Goal: Obtain resource: Download file/media

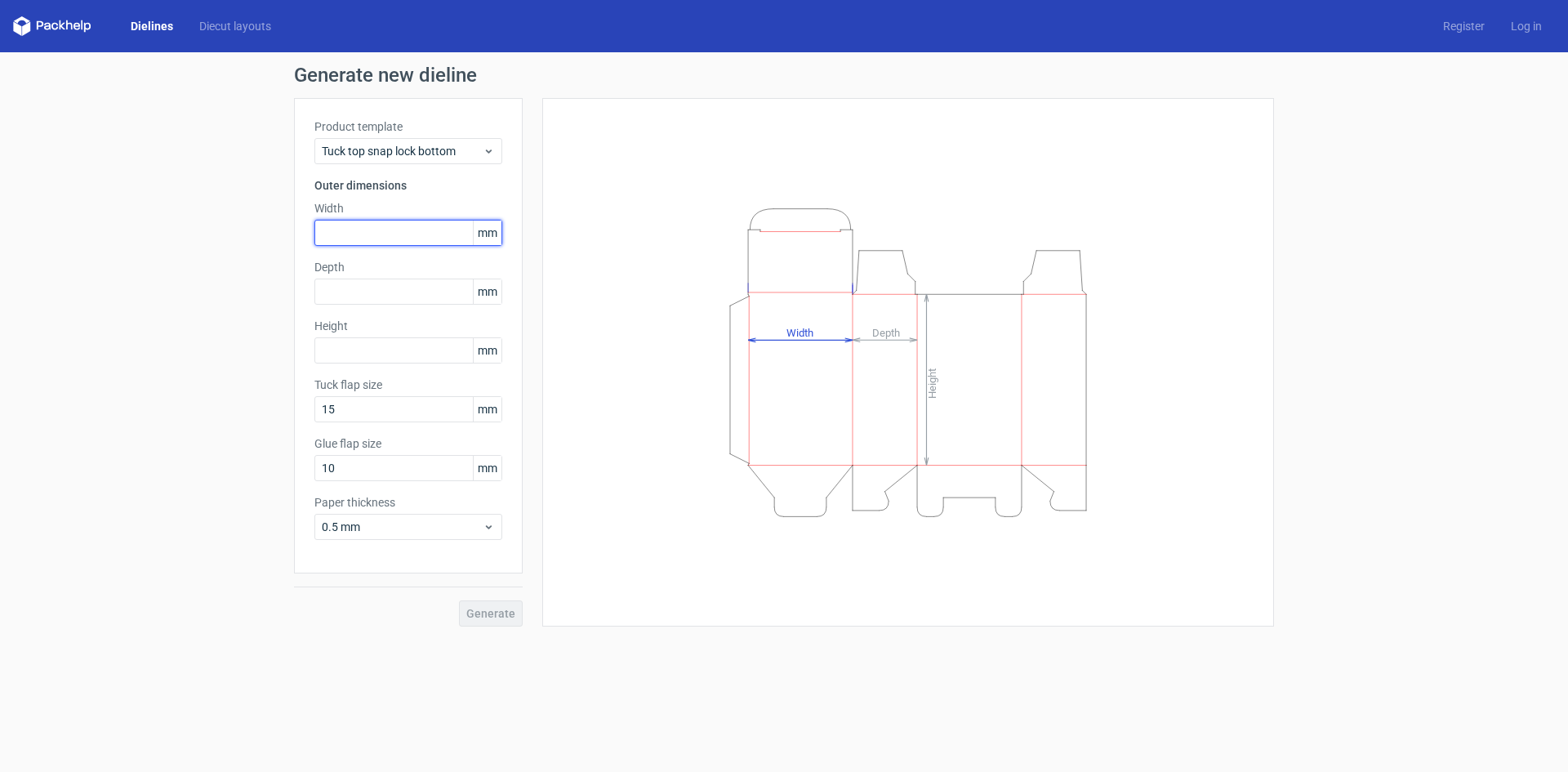
click at [385, 229] on input "text" at bounding box center [408, 233] width 188 height 26
type input "200"
click at [367, 351] on input "text" at bounding box center [408, 350] width 188 height 26
type input "50"
click at [346, 289] on input "text" at bounding box center [408, 292] width 188 height 26
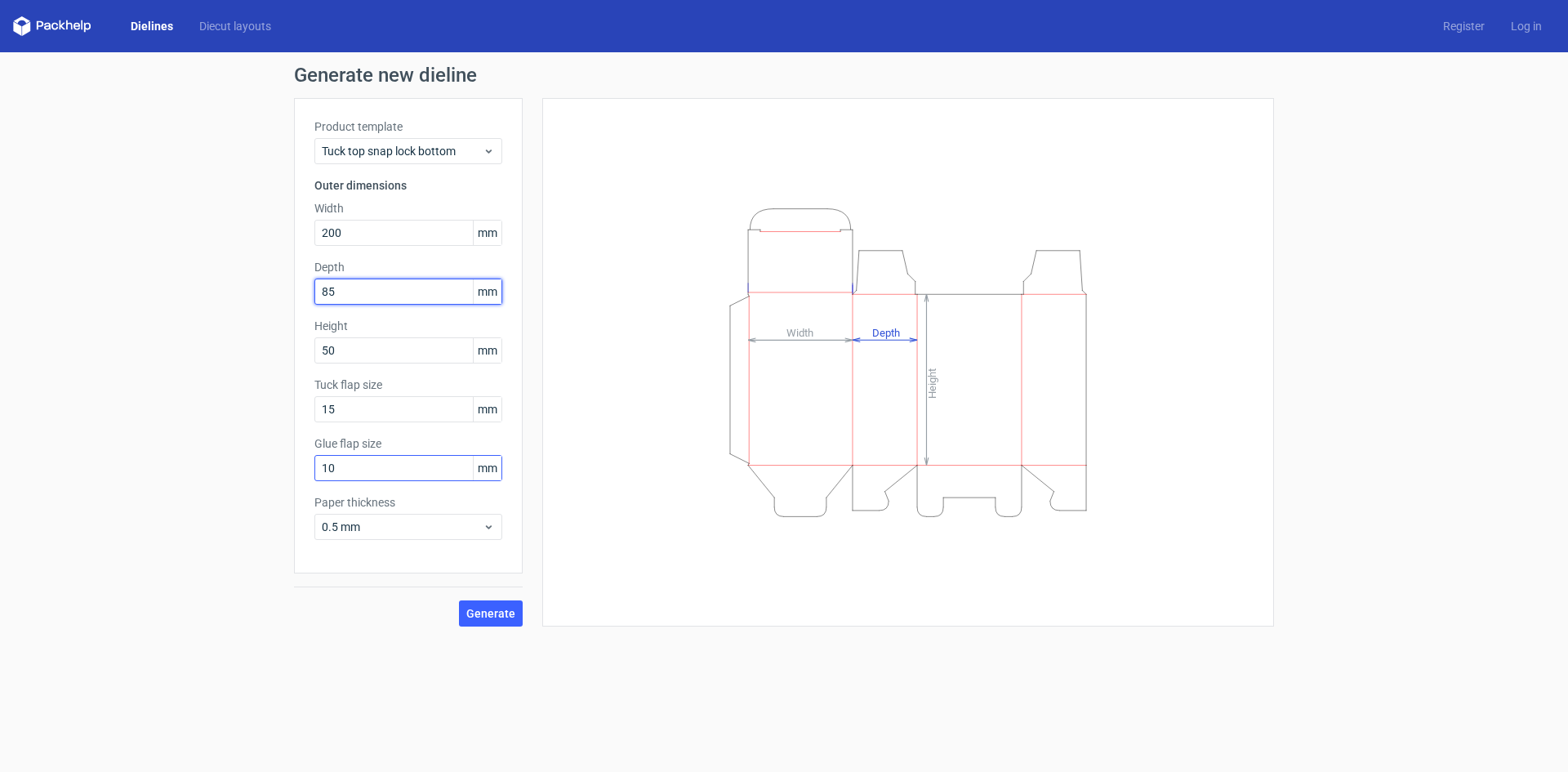
type input "85"
click at [344, 469] on input "10" at bounding box center [408, 469] width 188 height 26
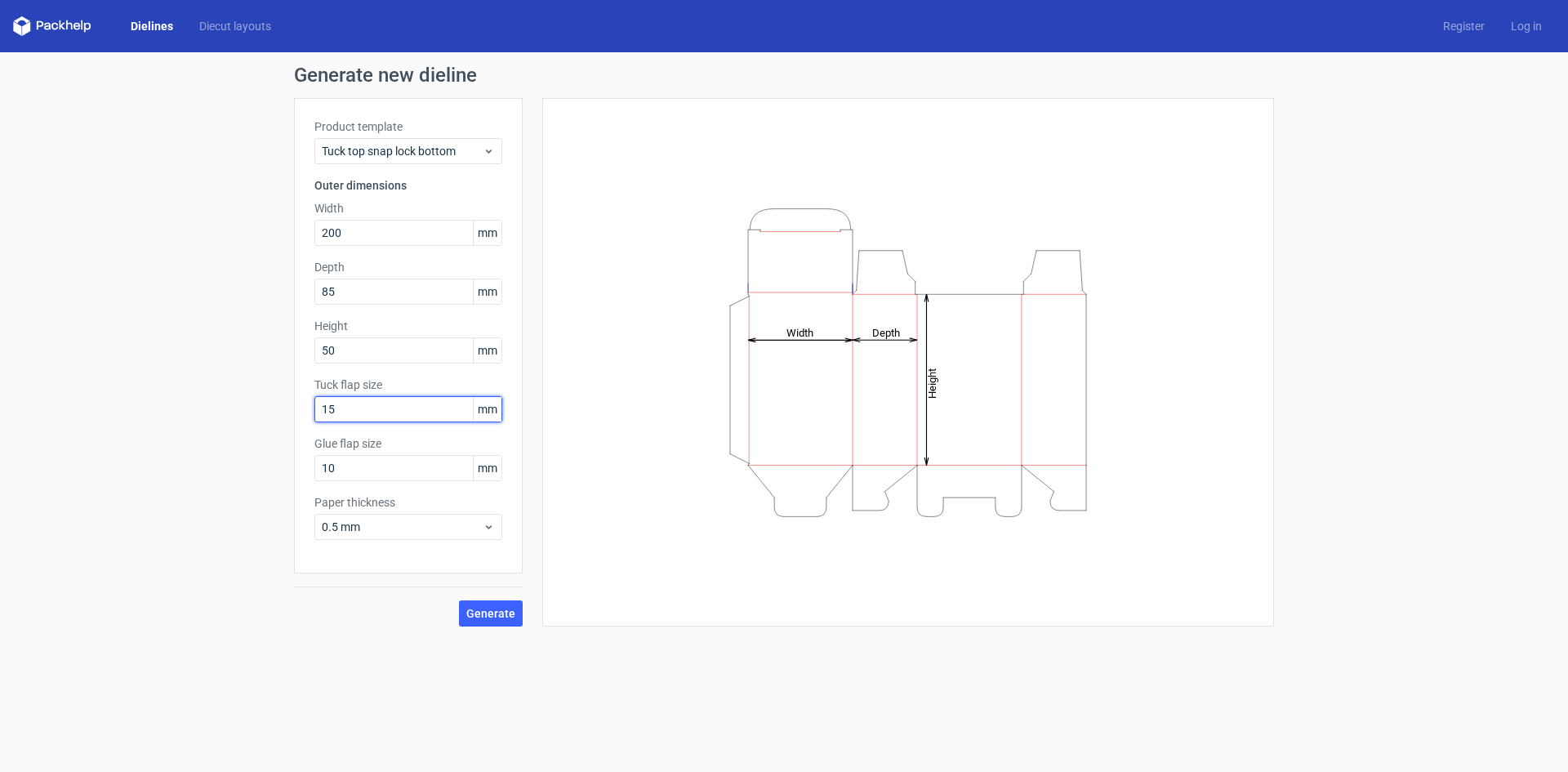
click at [344, 405] on input "15" at bounding box center [408, 409] width 188 height 26
click at [348, 473] on input "10" at bounding box center [408, 469] width 188 height 26
drag, startPoint x: 348, startPoint y: 473, endPoint x: 256, endPoint y: 474, distance: 92.0
click at [256, 474] on div "Generate new dieline Product template Tuck top snap lock bottom Outer dimension…" at bounding box center [784, 346] width 1568 height 588
type input "20"
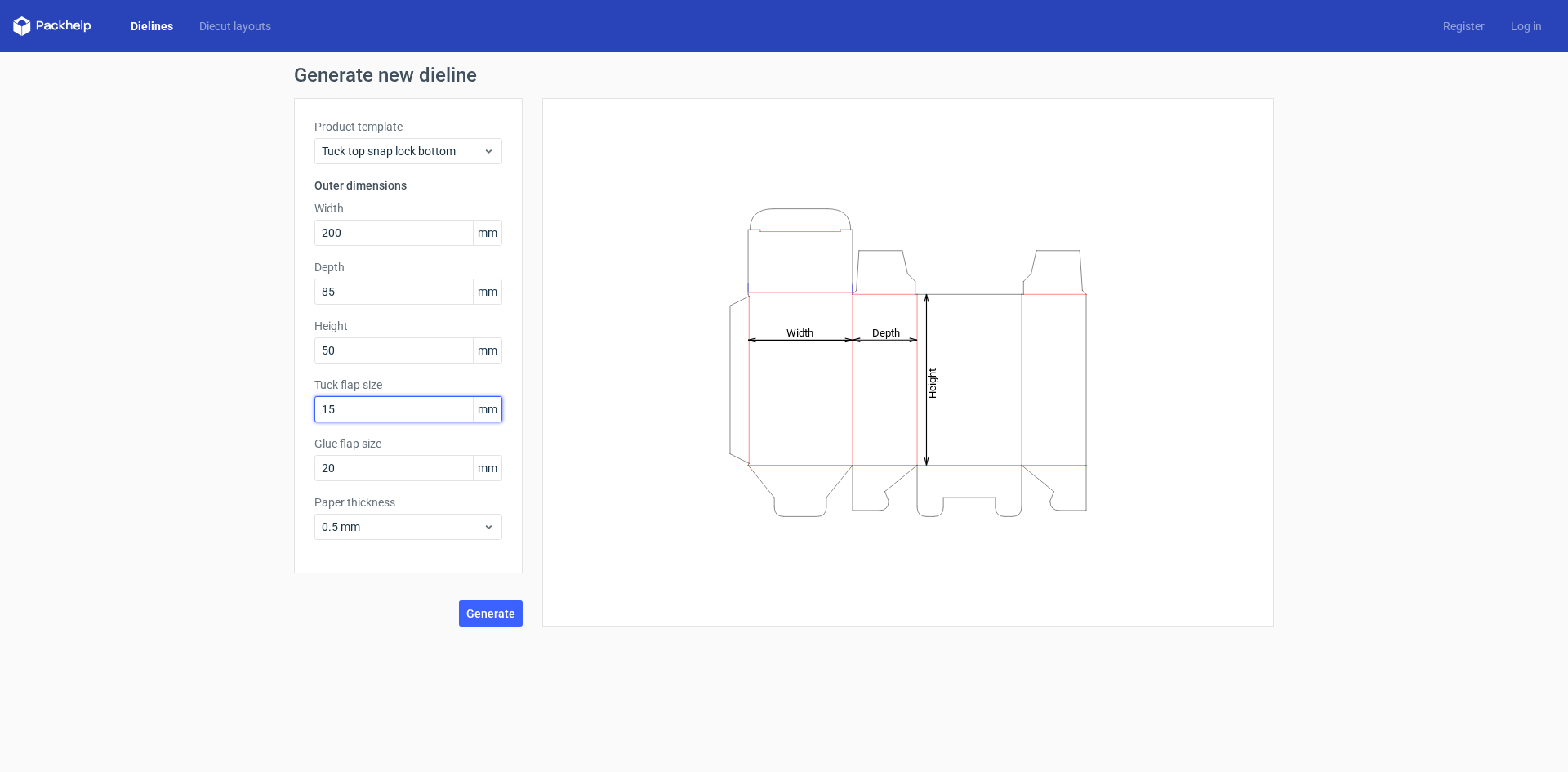
drag, startPoint x: 343, startPoint y: 405, endPoint x: 254, endPoint y: 400, distance: 89.1
click at [254, 400] on div "Generate new dieline Product template Tuck top snap lock bottom Outer dimension…" at bounding box center [784, 346] width 1568 height 588
type input "25"
click at [476, 615] on span "Generate" at bounding box center [491, 613] width 49 height 12
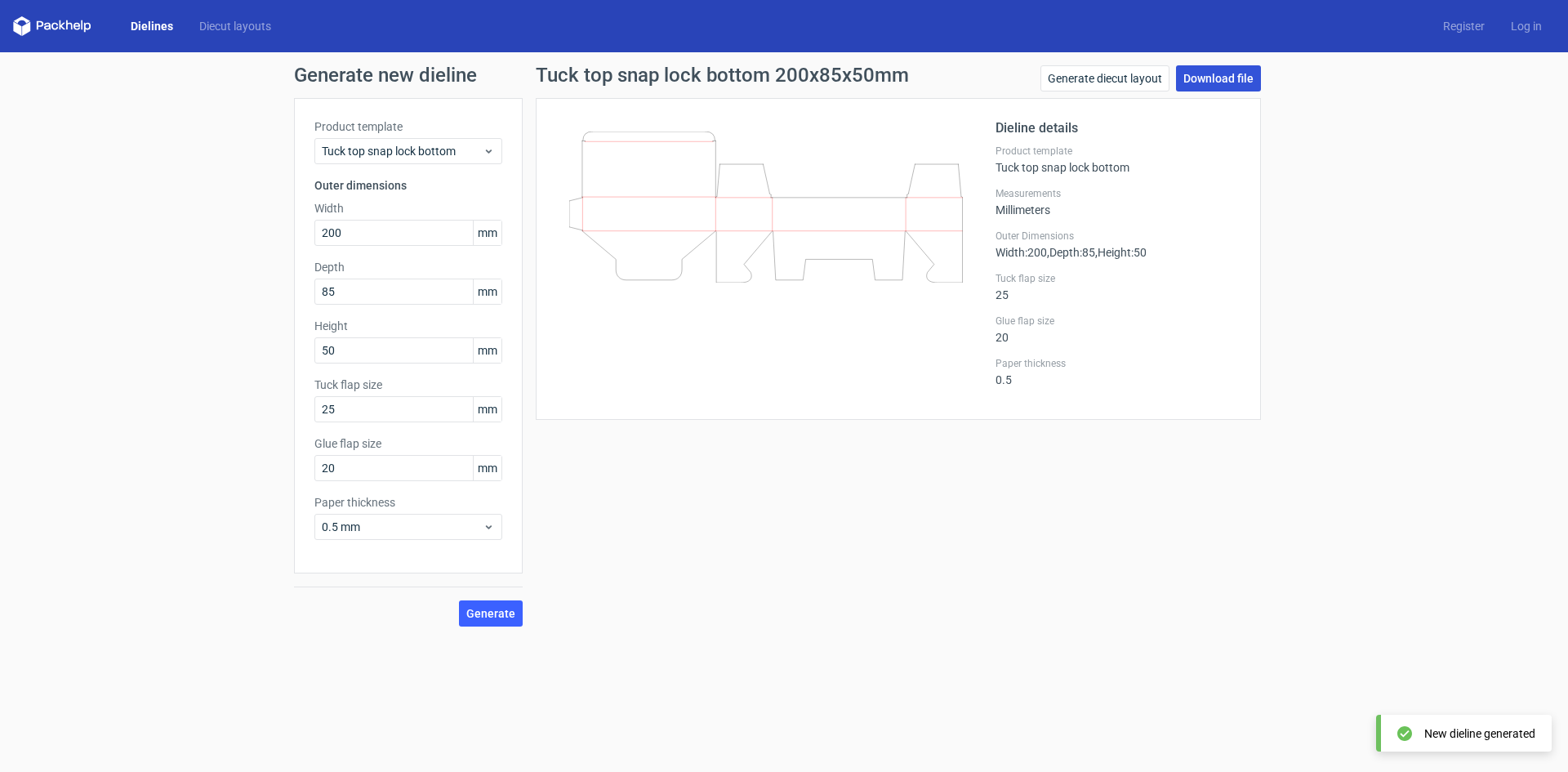
click at [1220, 76] on link "Download file" at bounding box center [1218, 79] width 85 height 26
click at [152, 26] on link "Dielines" at bounding box center [151, 26] width 68 height 16
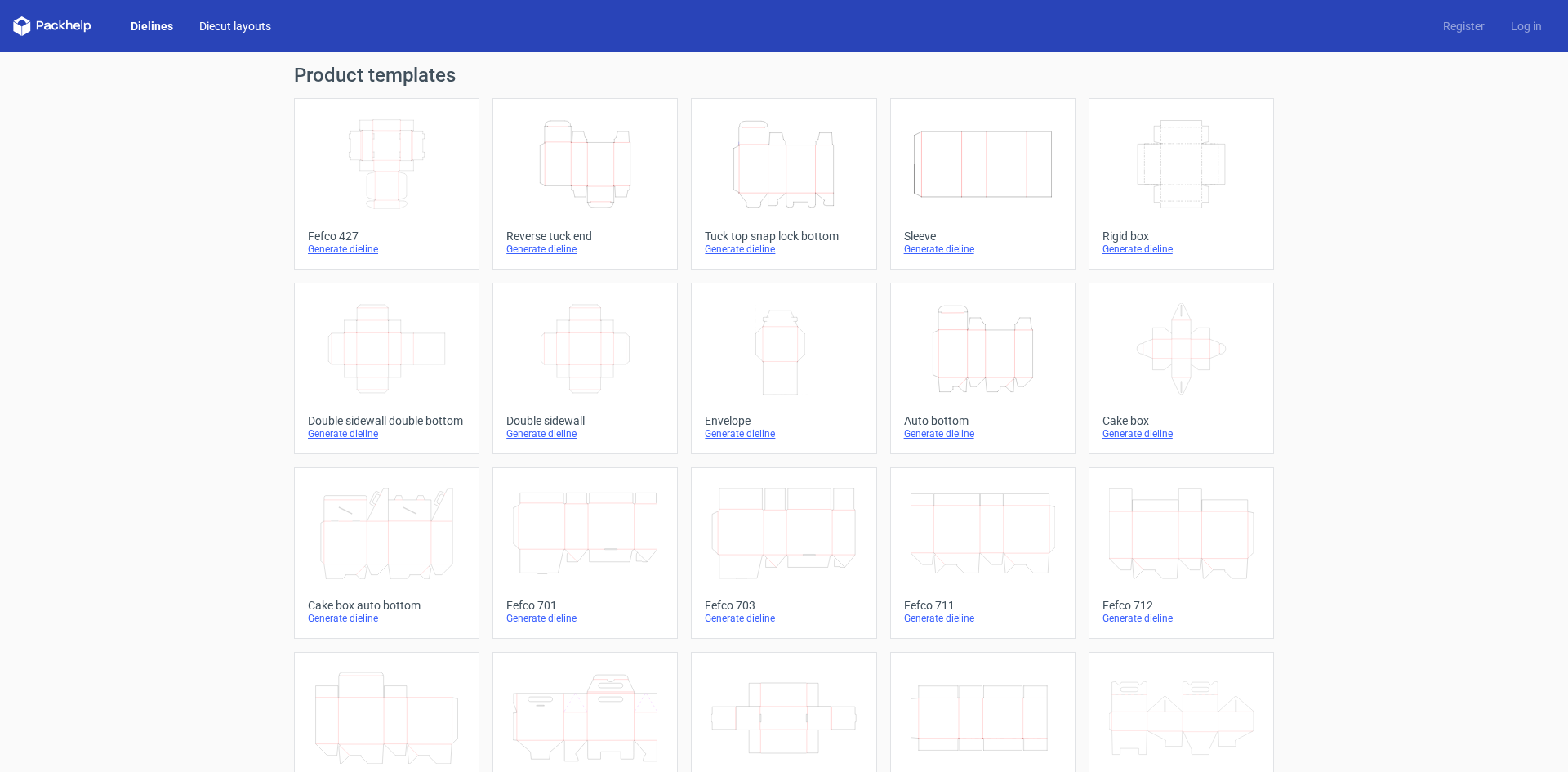
click at [211, 30] on link "Diecut layouts" at bounding box center [235, 26] width 98 height 16
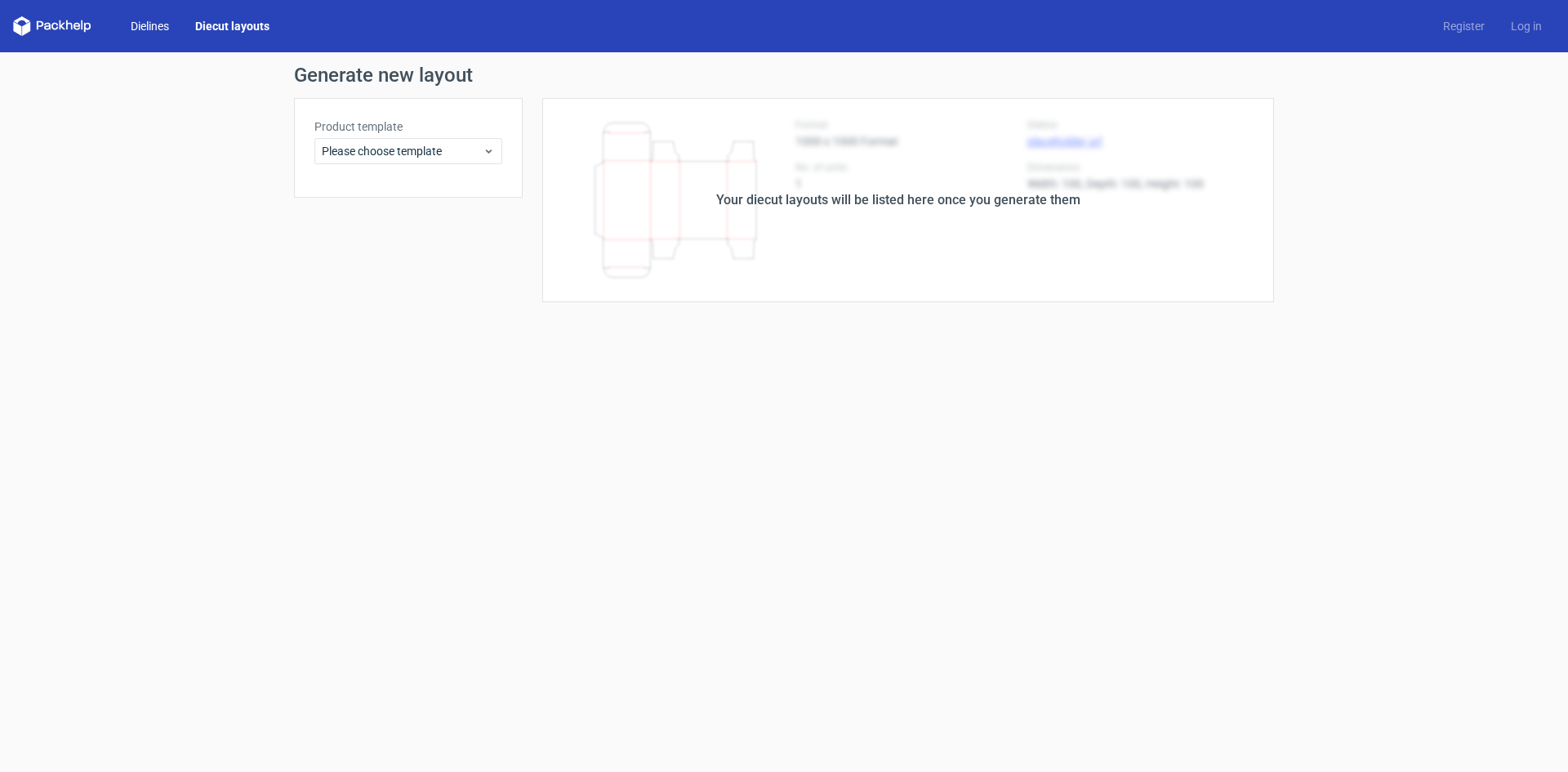
click at [159, 29] on link "Dielines" at bounding box center [150, 26] width 65 height 16
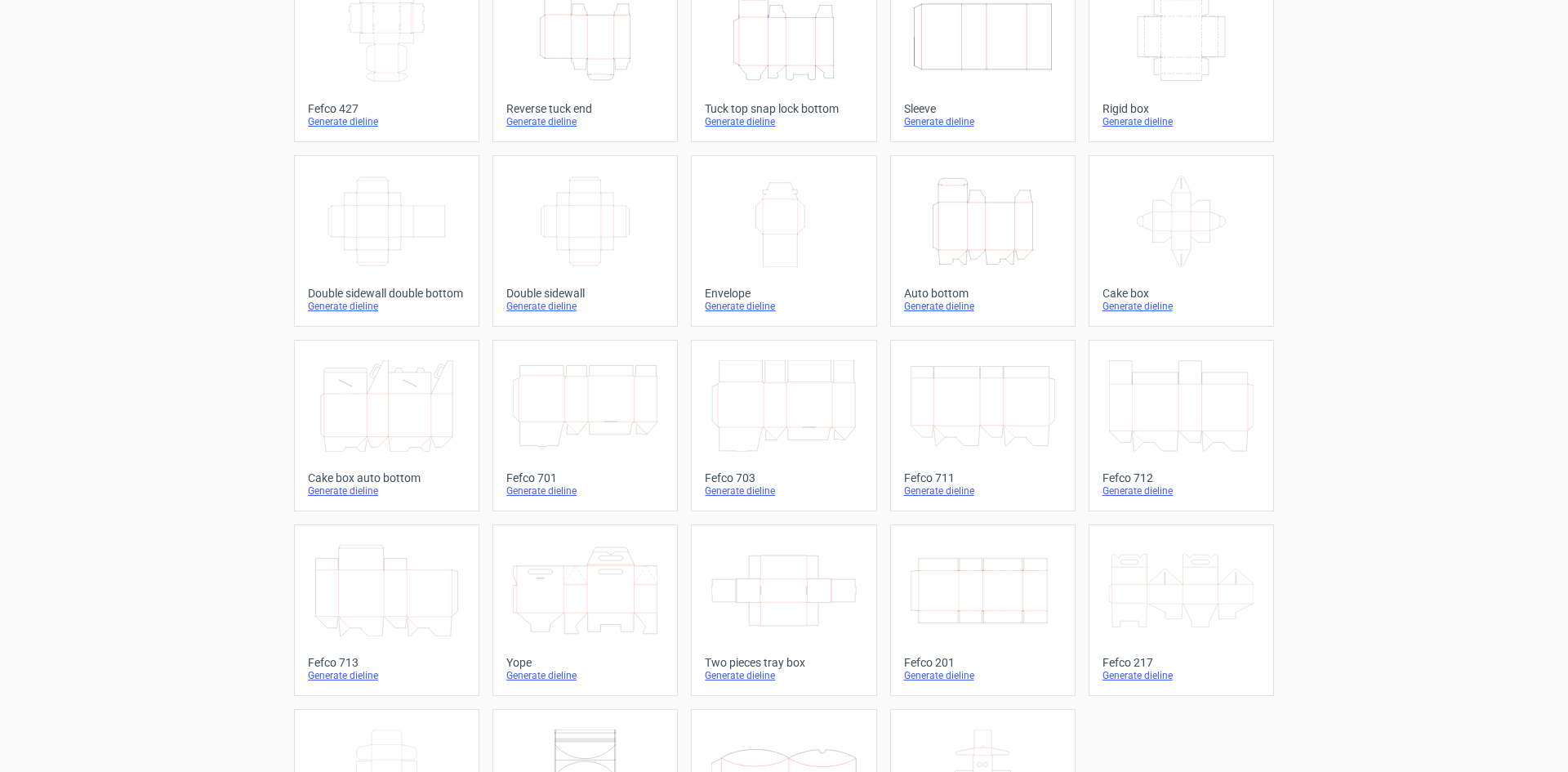
scroll to position [249, 0]
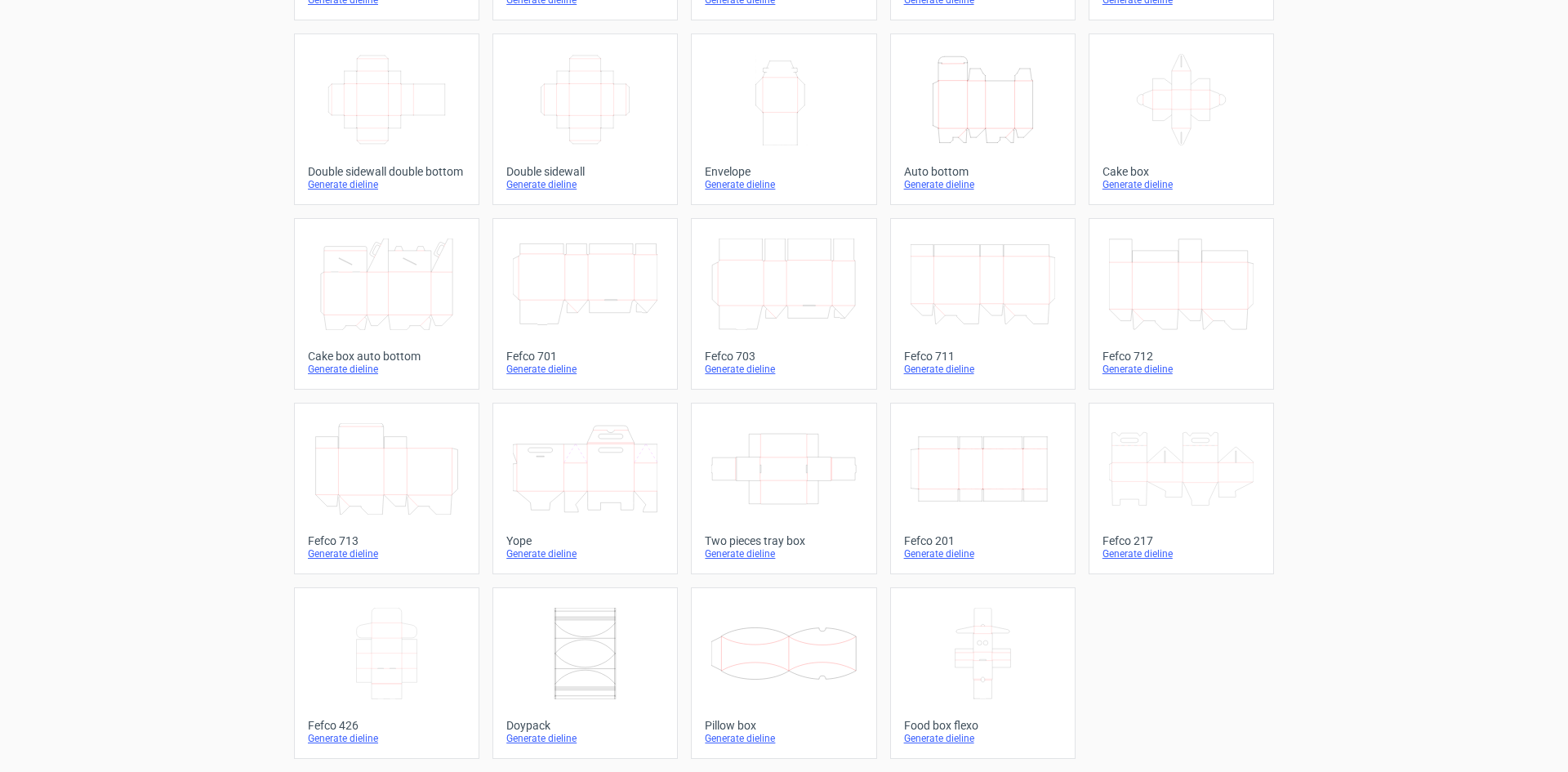
click at [979, 335] on div at bounding box center [983, 284] width 158 height 104
